Goal: Navigation & Orientation: Find specific page/section

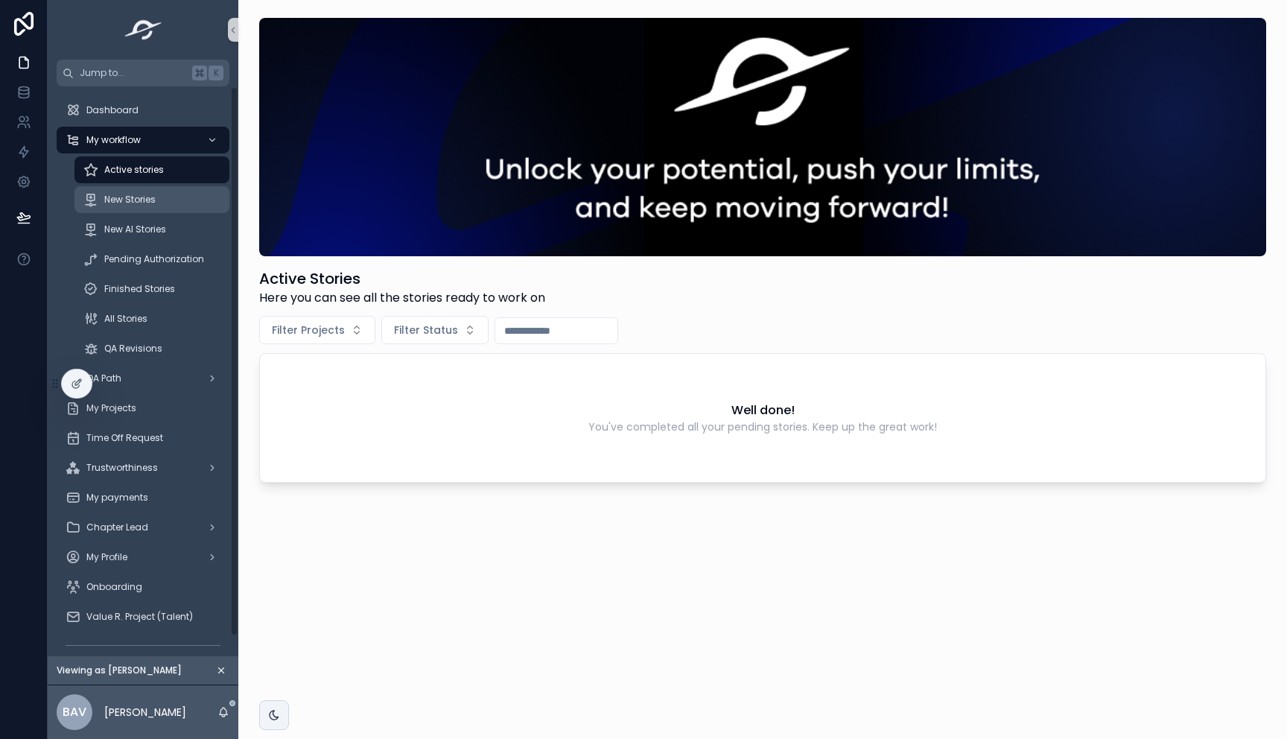
click at [160, 204] on div "New Stories" at bounding box center [151, 200] width 137 height 24
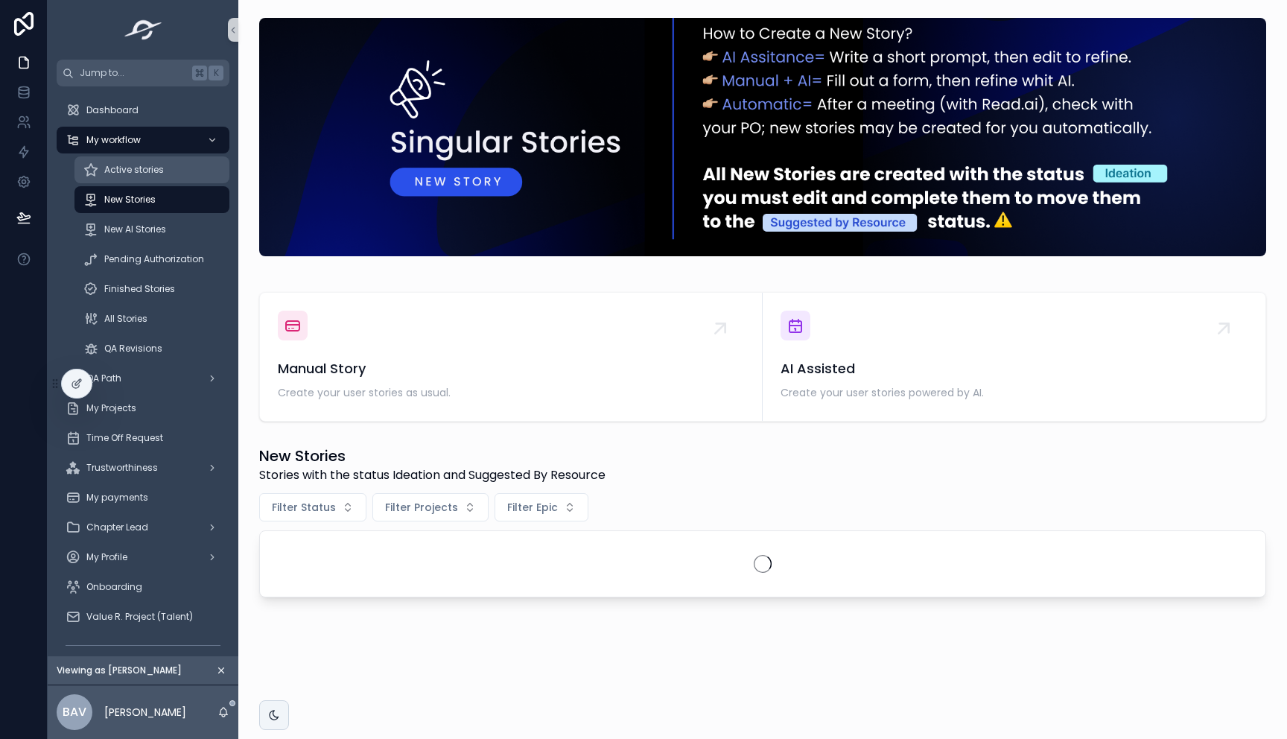
click at [161, 171] on span "Active stories" at bounding box center [134, 170] width 60 height 12
